Goal: Information Seeking & Learning: Compare options

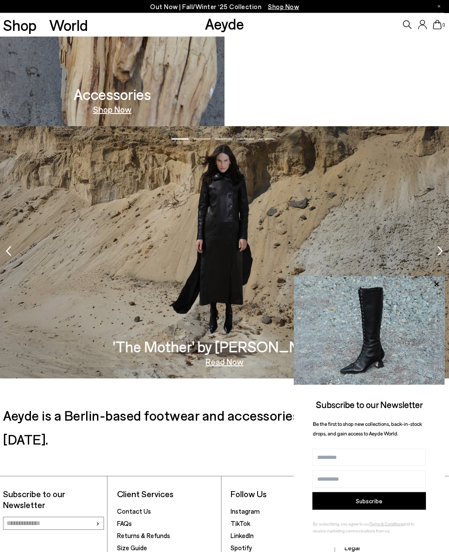
scroll to position [1666, 0]
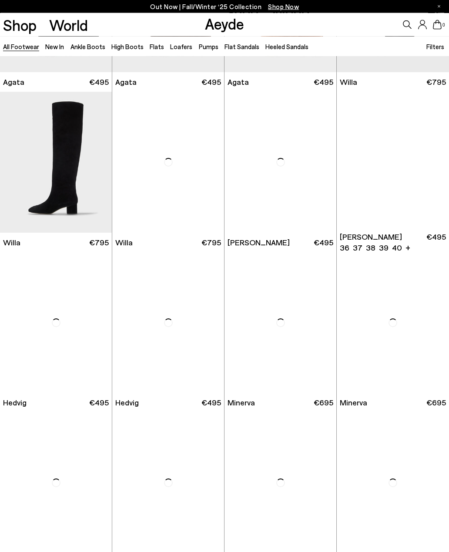
scroll to position [285, 0]
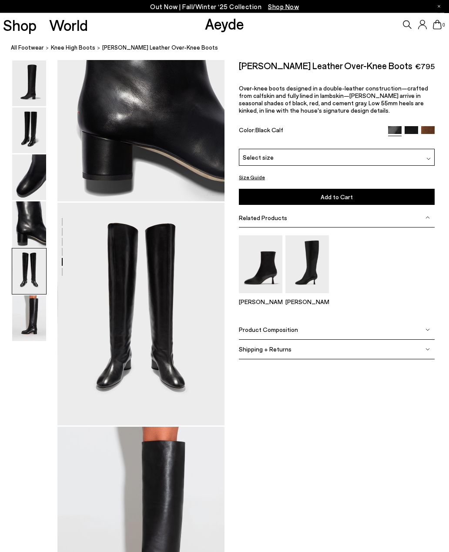
scroll to position [750, 0]
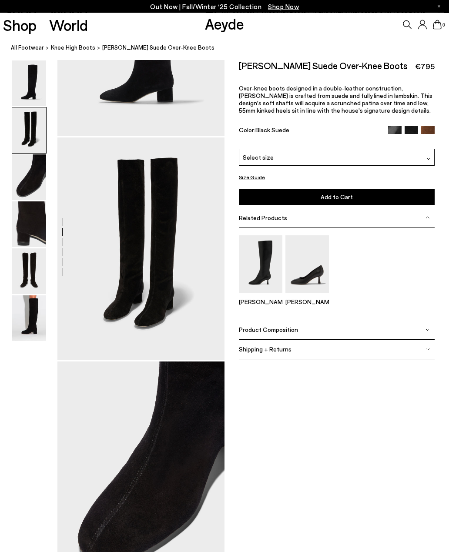
scroll to position [127, 0]
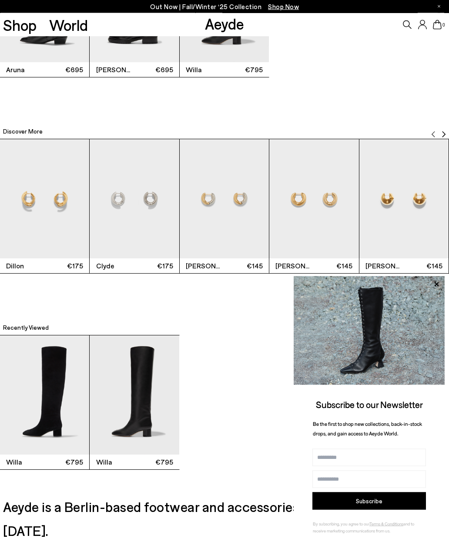
scroll to position [1521, 0]
